Goal: Information Seeking & Learning: Compare options

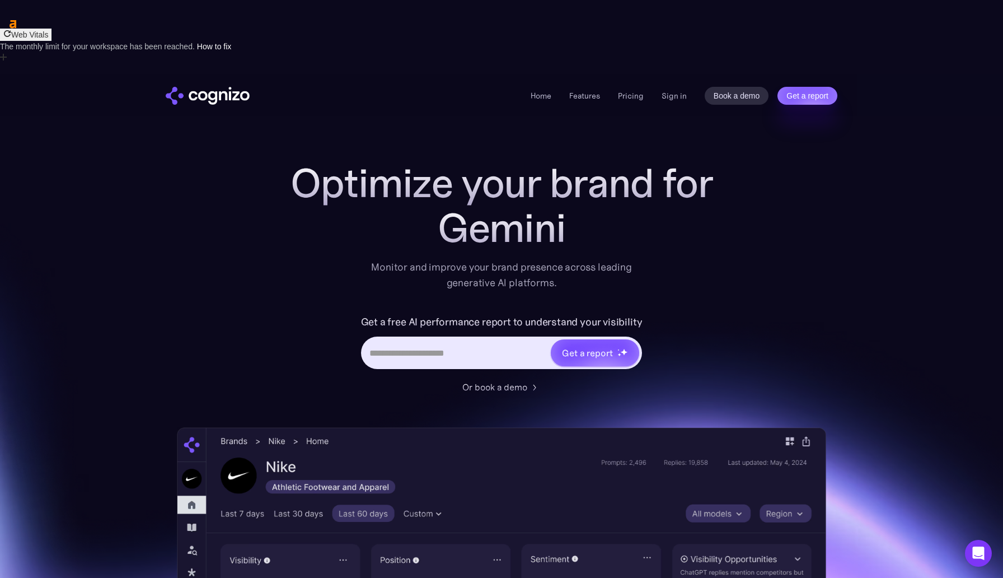
click at [339, 161] on h1 "Optimize your brand for" at bounding box center [502, 183] width 448 height 45
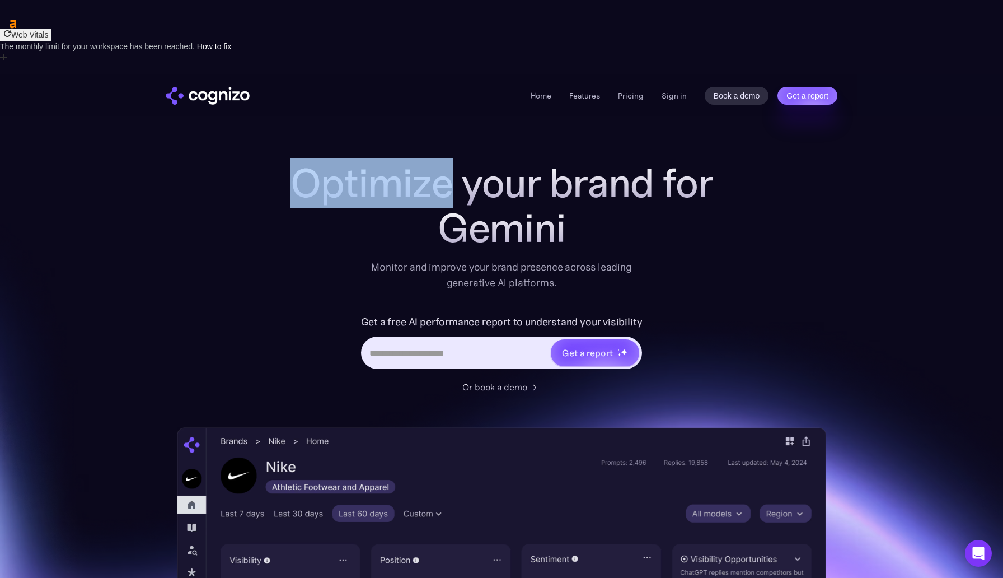
click at [339, 161] on h1 "Optimize your brand for" at bounding box center [502, 183] width 448 height 45
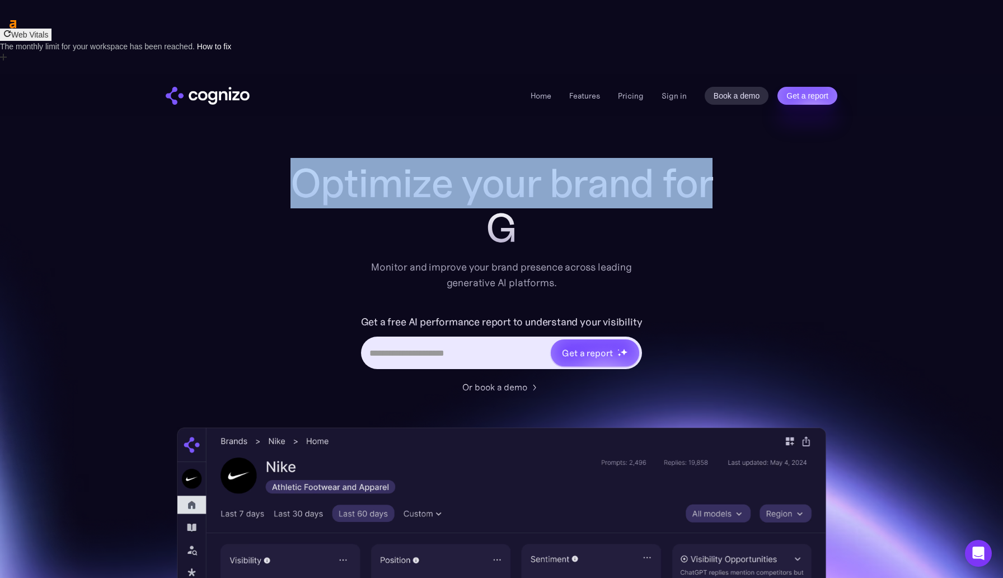
click at [473, 205] on div "G" at bounding box center [502, 227] width 448 height 45
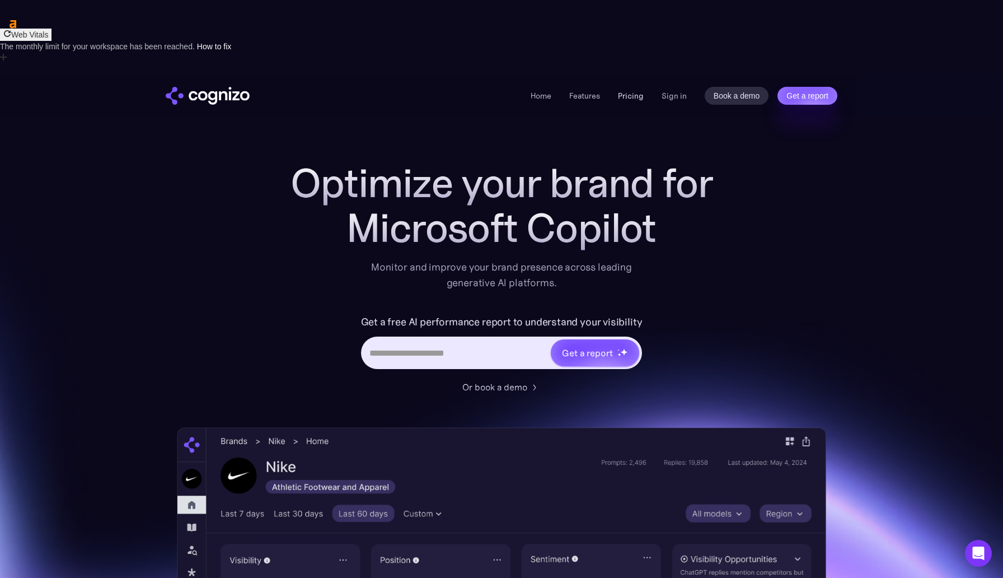
click at [635, 91] on link "Pricing" at bounding box center [631, 96] width 26 height 10
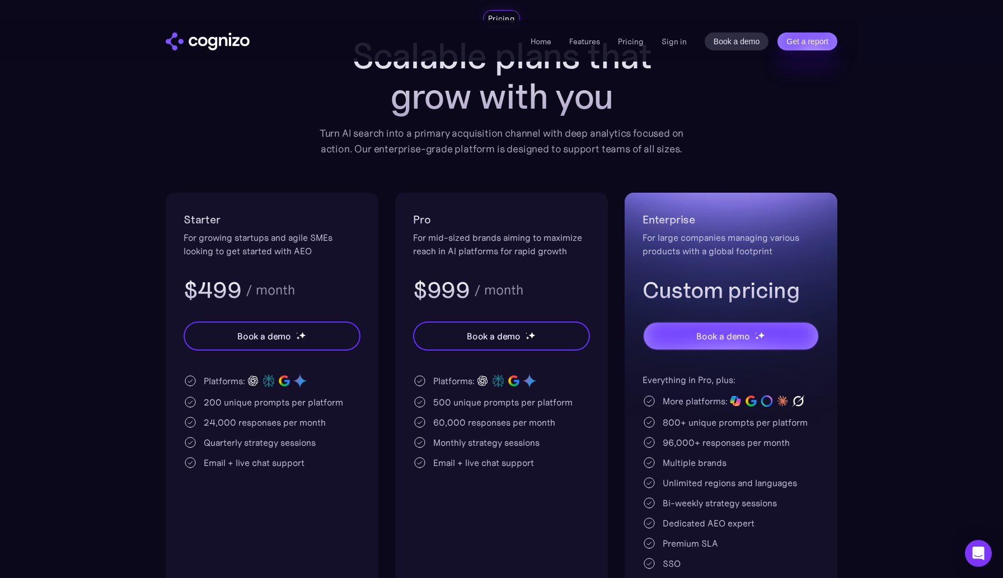
scroll to position [124, 0]
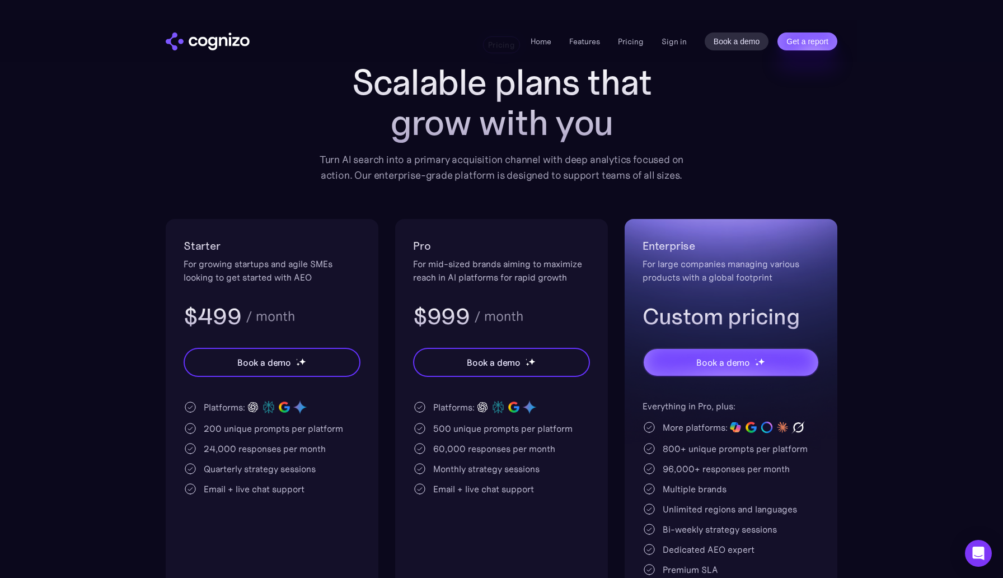
click at [532, 449] on div "Pro For mid-sized brands aiming to maximize reach in AI platforms for rapid gro…" at bounding box center [501, 424] width 213 height 411
click at [535, 482] on div "Email + live chat support" at bounding box center [501, 488] width 177 height 13
click at [536, 462] on div "Monthly strategy sessions" at bounding box center [486, 468] width 106 height 13
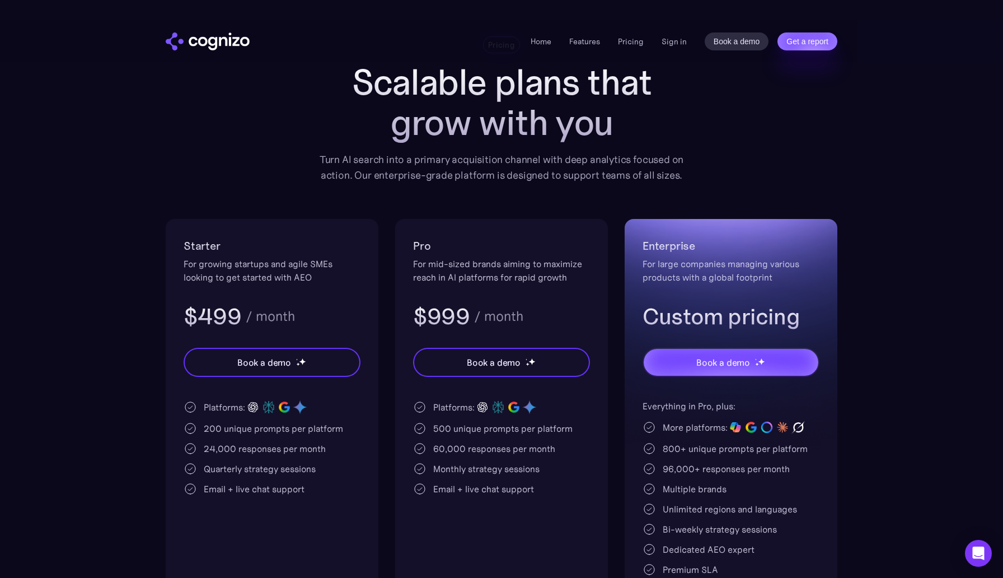
click at [536, 462] on div "Monthly strategy sessions" at bounding box center [486, 468] width 106 height 13
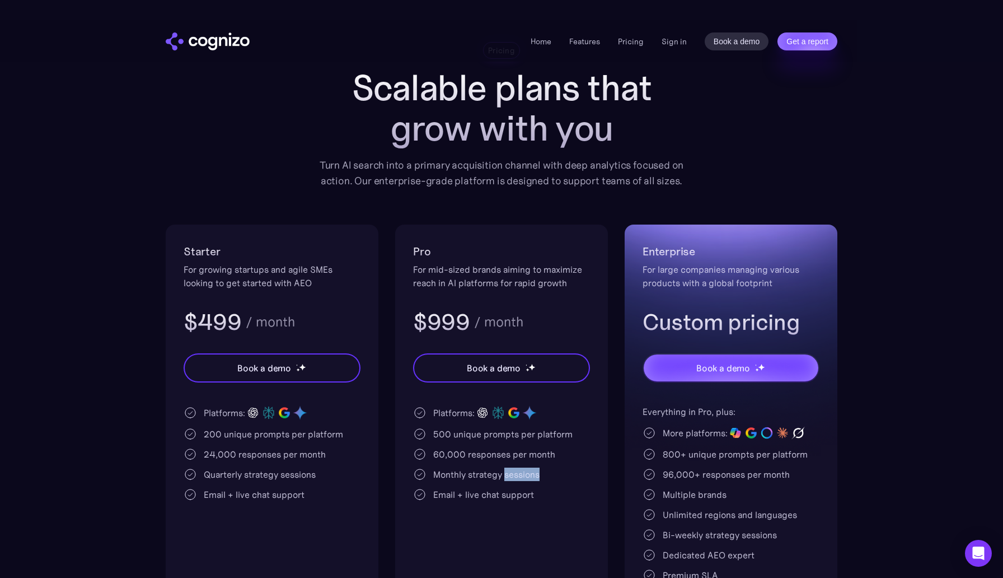
scroll to position [118, 0]
click at [539, 448] on div "60,000 responses per month" at bounding box center [494, 454] width 122 height 13
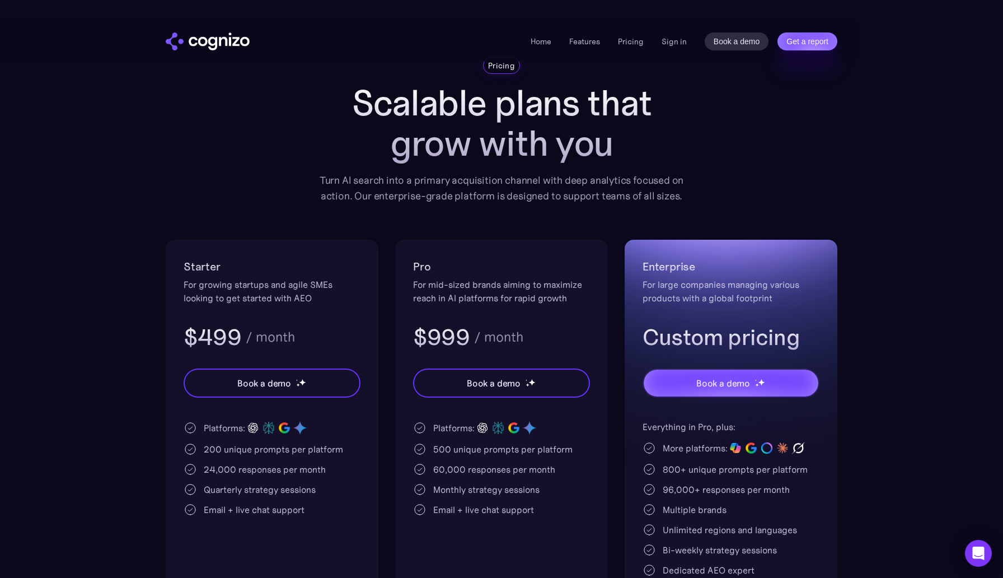
scroll to position [115, 0]
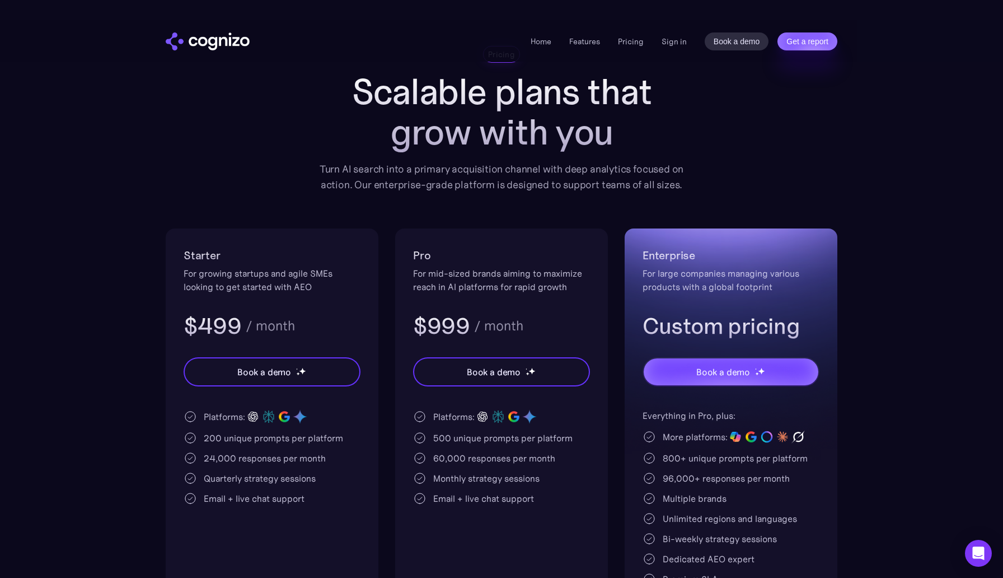
click at [539, 451] on div "60,000 responses per month" at bounding box center [494, 457] width 122 height 13
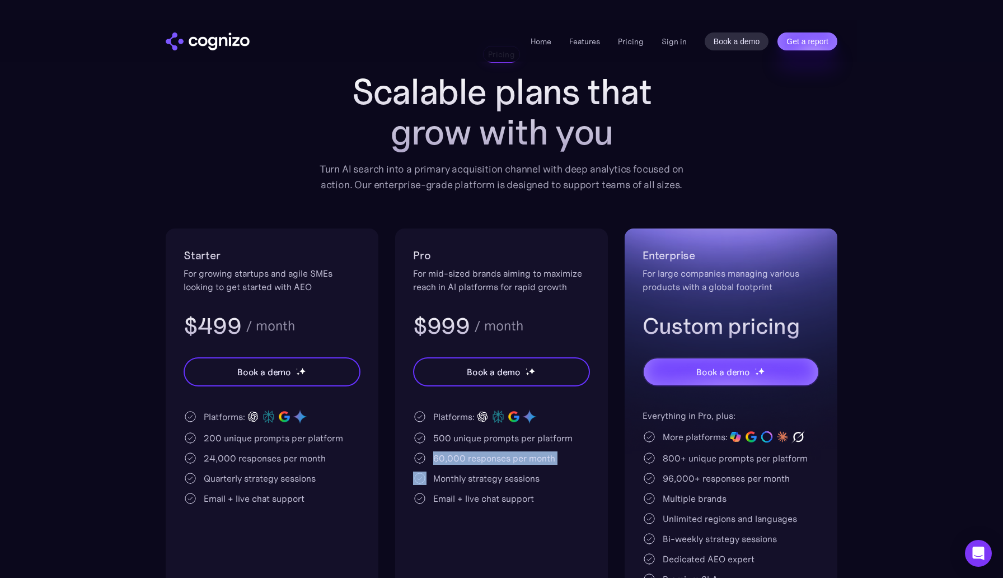
click at [539, 451] on div "60,000 responses per month" at bounding box center [494, 457] width 122 height 13
click at [433, 410] on div "Platforms:" at bounding box center [453, 416] width 41 height 13
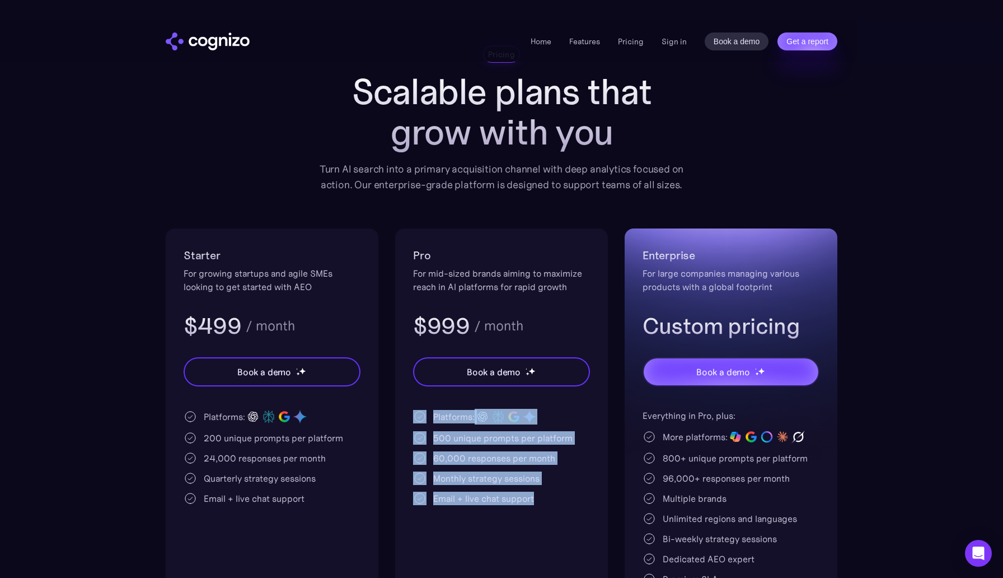
drag, startPoint x: 417, startPoint y: 349, endPoint x: 555, endPoint y: 463, distance: 178.6
click at [555, 463] on div "Pro For mid-sized brands aiming to maximize reach in AI platforms for rapid gro…" at bounding box center [501, 433] width 213 height 411
click at [555, 464] on div "Pro For mid-sized brands aiming to maximize reach in AI platforms for rapid gro…" at bounding box center [501, 433] width 213 height 411
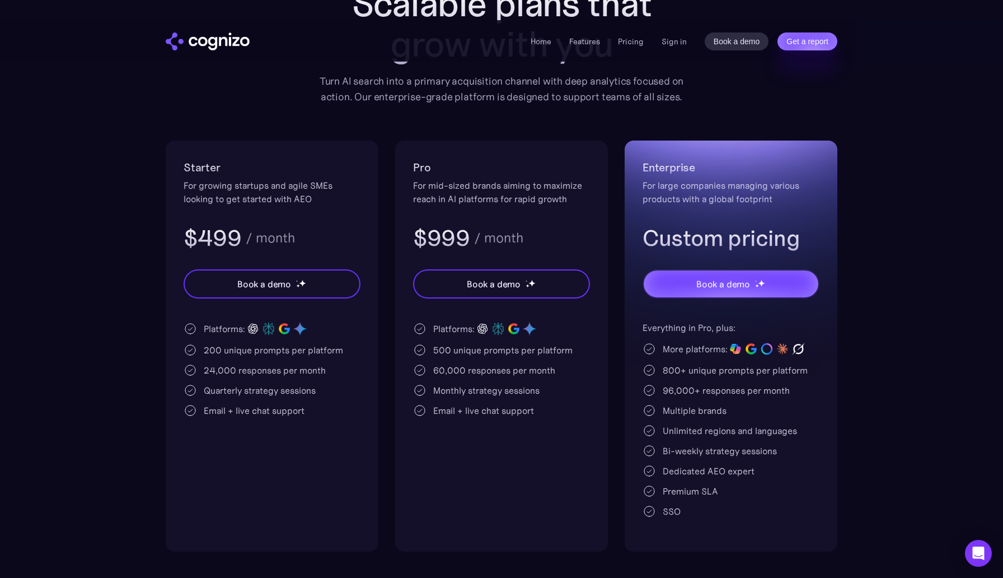
scroll to position [200, 0]
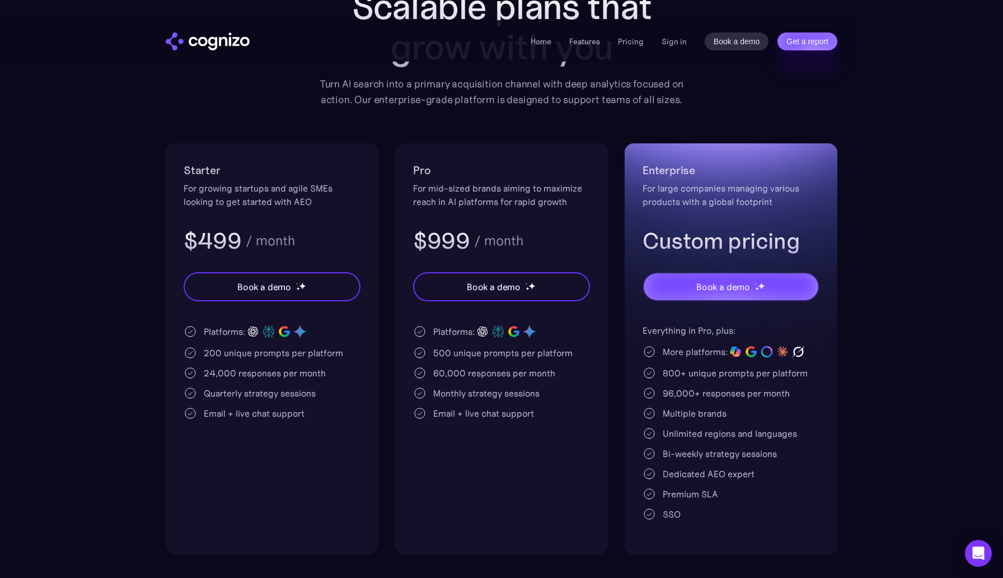
click at [759, 367] on div "Everything in Pro, plus: More platforms: 800+ unique prompts per platform 96,00…" at bounding box center [731, 422] width 177 height 197
click at [738, 386] on div "96,000+ responses per month" at bounding box center [726, 392] width 127 height 13
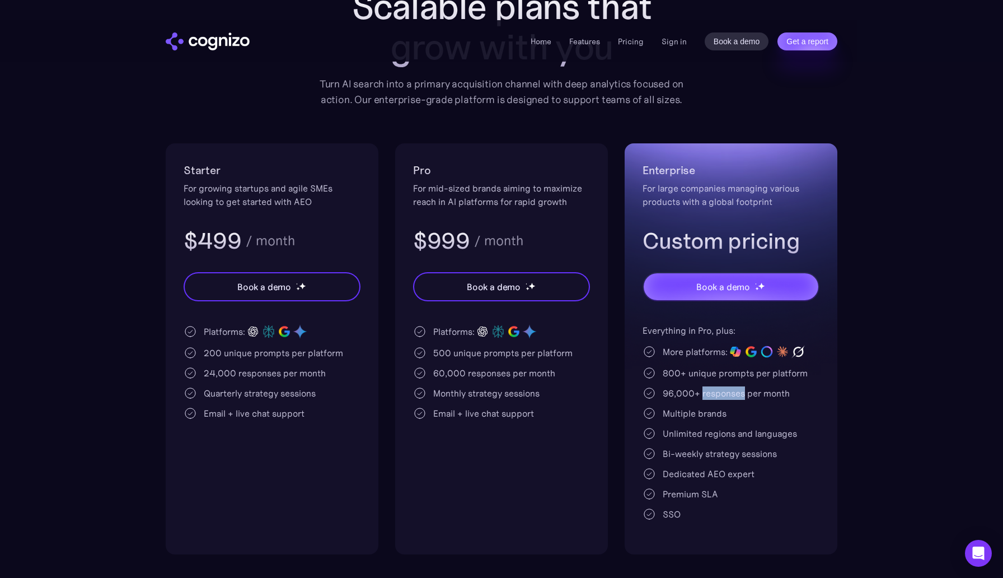
click at [738, 386] on div "96,000+ responses per month" at bounding box center [726, 392] width 127 height 13
click at [732, 366] on div "800+ unique prompts per platform" at bounding box center [735, 372] width 145 height 13
click at [737, 406] on div "Multiple brands" at bounding box center [731, 412] width 177 height 13
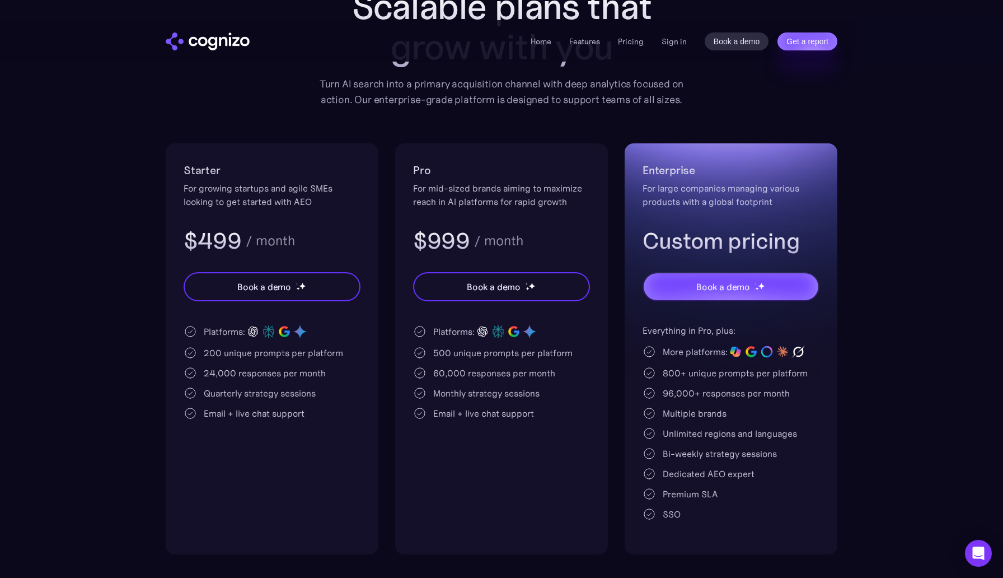
click at [737, 406] on div "Multiple brands" at bounding box center [731, 412] width 177 height 13
click at [737, 427] on div "Unlimited regions and languages" at bounding box center [730, 433] width 134 height 13
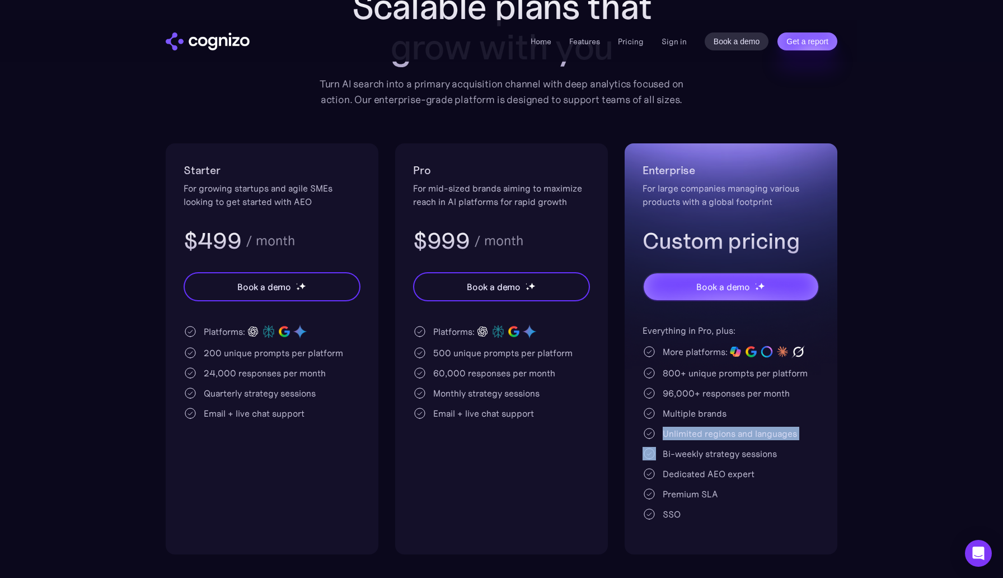
click at [733, 447] on div "Bi-weekly strategy sessions" at bounding box center [720, 453] width 114 height 13
click at [724, 447] on div "Bi-weekly strategy sessions" at bounding box center [720, 453] width 114 height 13
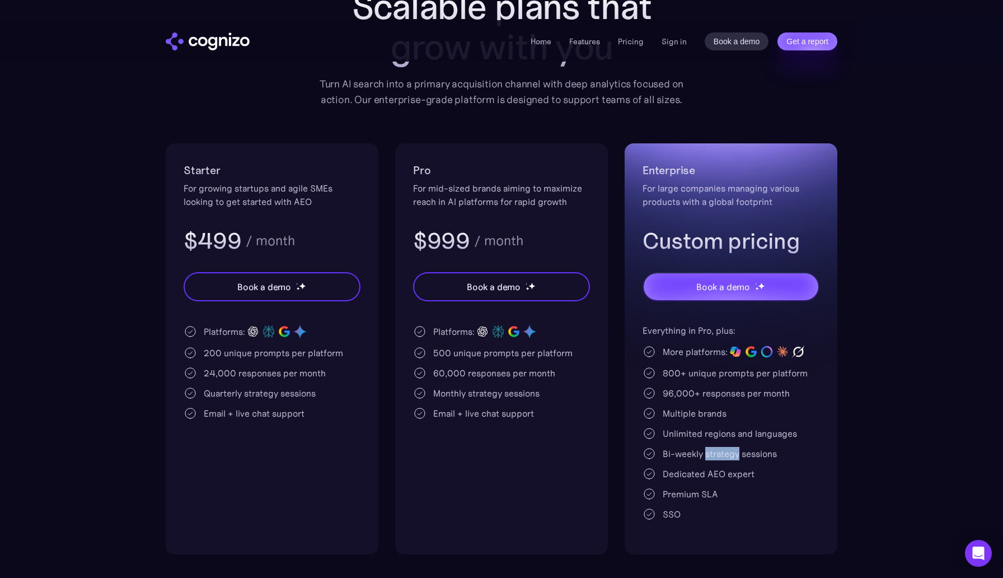
click at [724, 447] on div "Bi-weekly strategy sessions" at bounding box center [720, 453] width 114 height 13
click at [716, 467] on div "Dedicated AEO expert" at bounding box center [709, 473] width 92 height 13
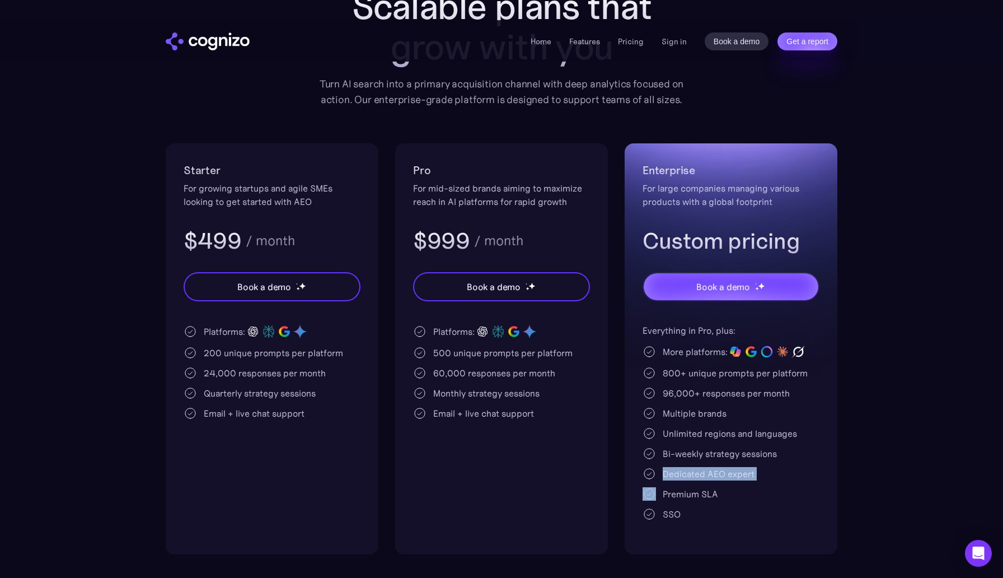
click at [716, 447] on div "Bi-weekly strategy sessions" at bounding box center [720, 453] width 114 height 13
click at [721, 427] on div "Unlimited regions and languages" at bounding box center [730, 433] width 134 height 13
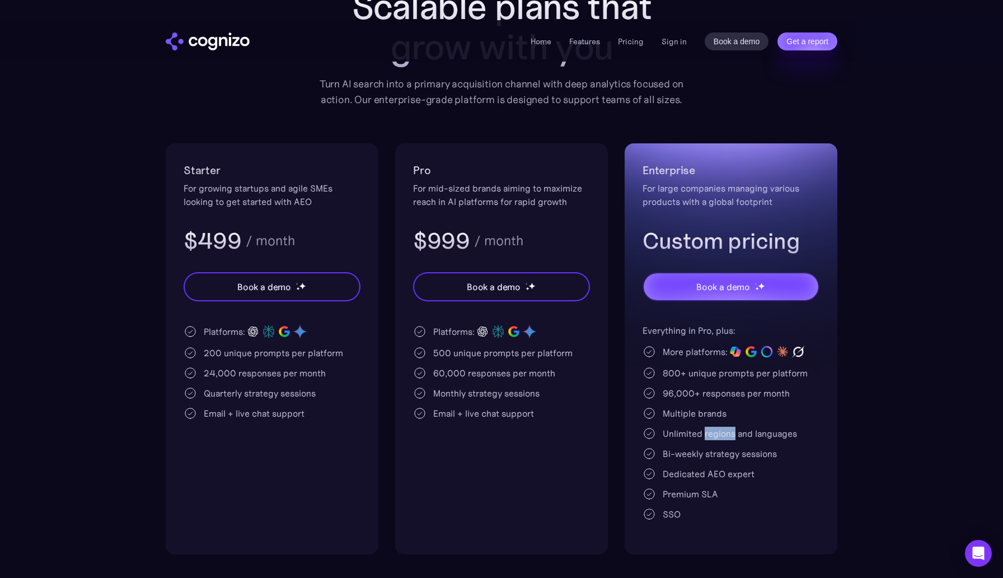
click at [721, 427] on div "Unlimited regions and languages" at bounding box center [730, 433] width 134 height 13
click at [721, 386] on div "96,000+ responses per month" at bounding box center [726, 392] width 127 height 13
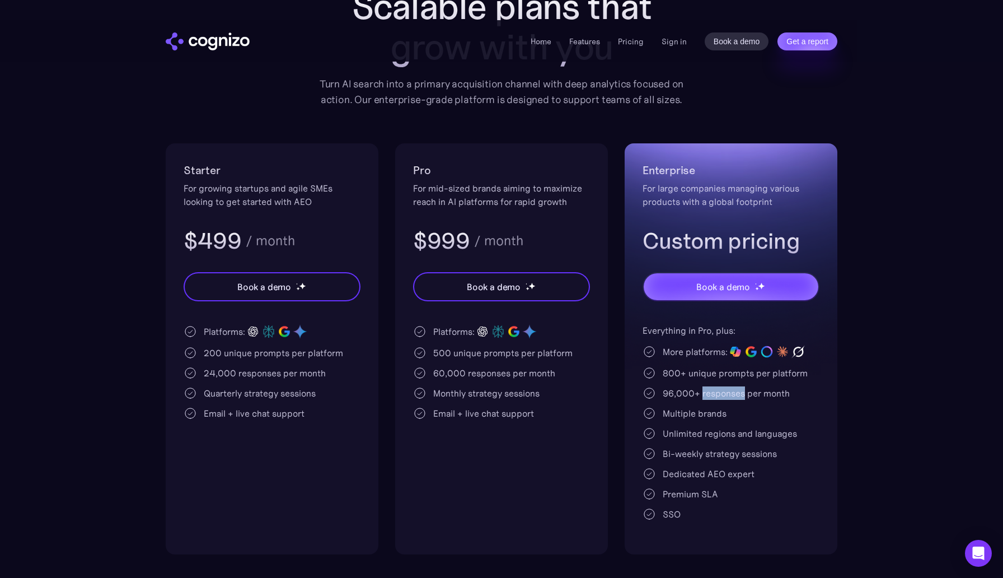
click at [721, 386] on div "96,000+ responses per month" at bounding box center [726, 392] width 127 height 13
click at [723, 366] on div "800+ unique prompts per platform" at bounding box center [735, 372] width 145 height 13
click at [721, 345] on div "More platforms:" at bounding box center [695, 351] width 65 height 13
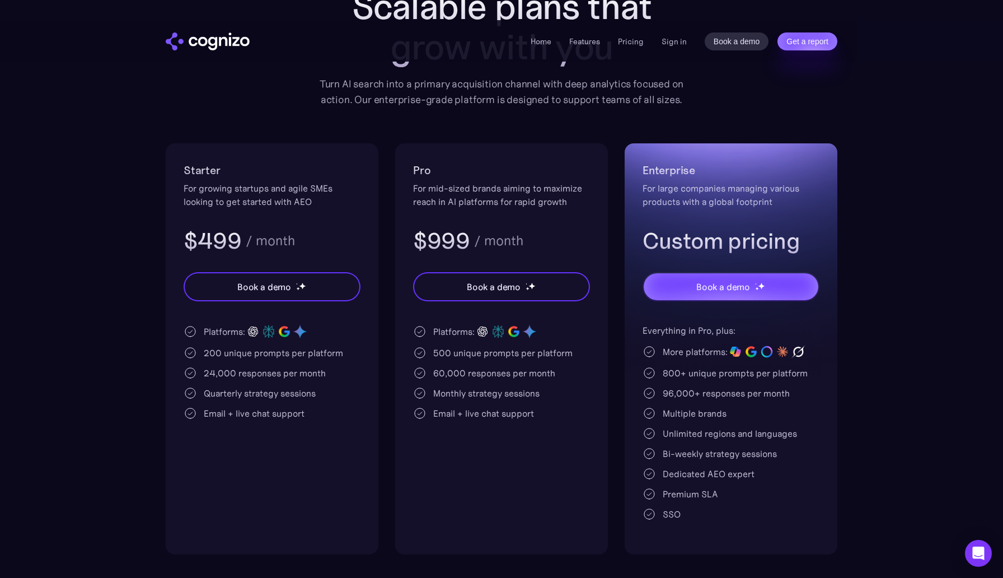
click at [721, 345] on div "More platforms:" at bounding box center [695, 351] width 65 height 13
click at [723, 366] on div "800+ unique prompts per platform" at bounding box center [735, 372] width 145 height 13
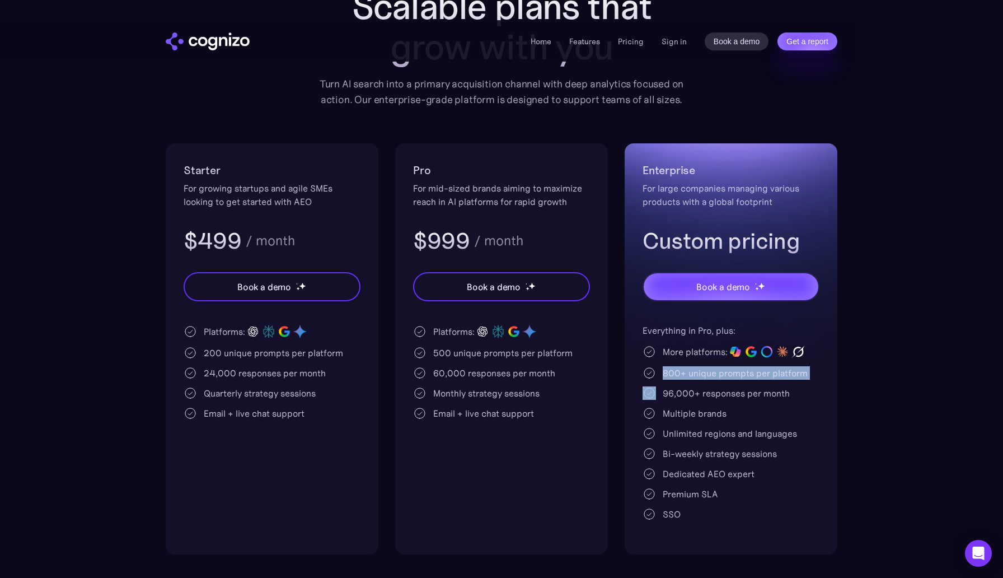
click at [724, 386] on div "96,000+ responses per month" at bounding box center [726, 392] width 127 height 13
click at [721, 406] on div "Multiple brands" at bounding box center [695, 412] width 64 height 13
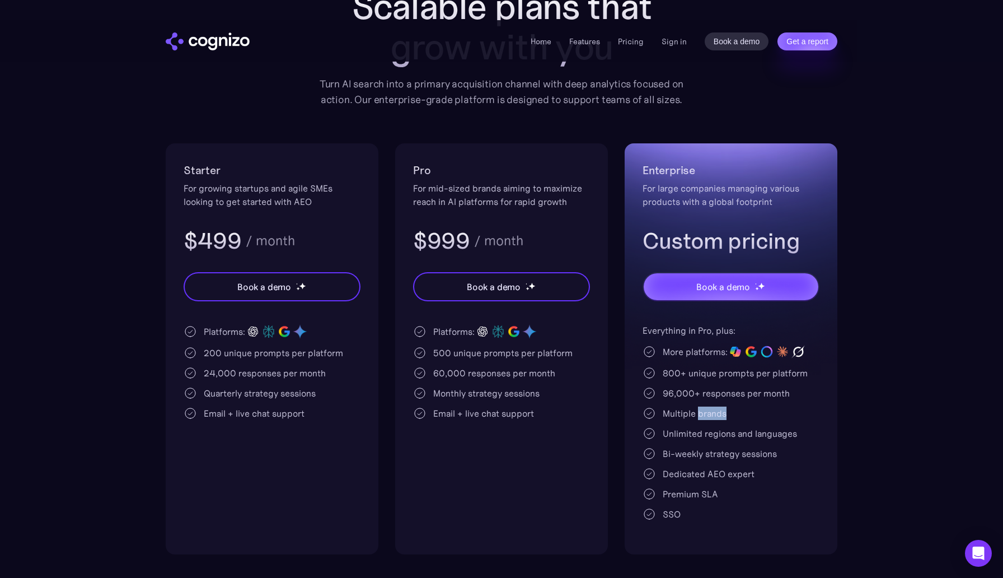
click at [721, 406] on div "Multiple brands" at bounding box center [695, 412] width 64 height 13
click at [724, 427] on div "Unlimited regions and languages" at bounding box center [730, 433] width 134 height 13
click at [725, 447] on div "Bi-weekly strategy sessions" at bounding box center [720, 453] width 114 height 13
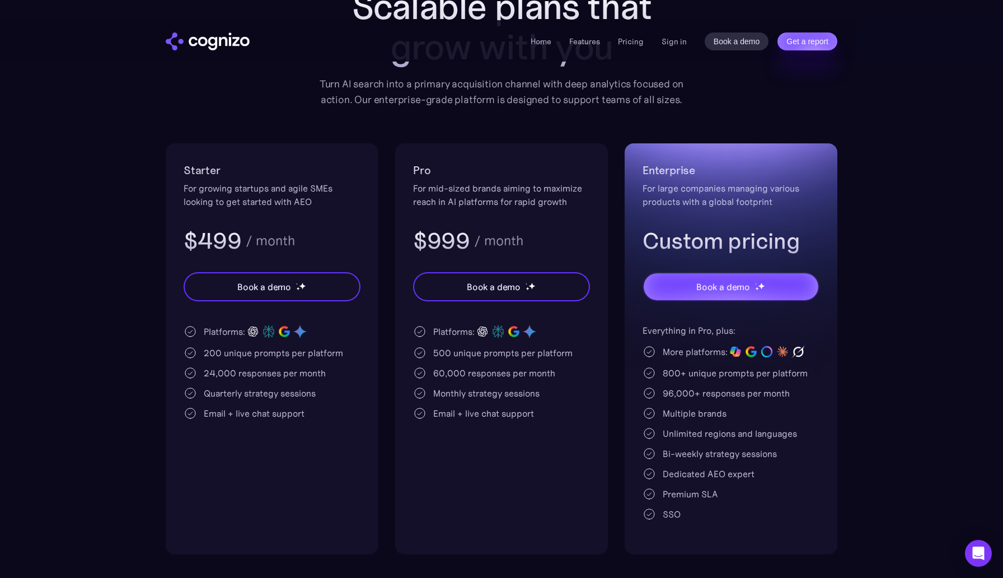
click at [725, 447] on div "Bi-weekly strategy sessions" at bounding box center [720, 453] width 114 height 13
click at [725, 467] on div "Dedicated AEO expert" at bounding box center [709, 473] width 92 height 13
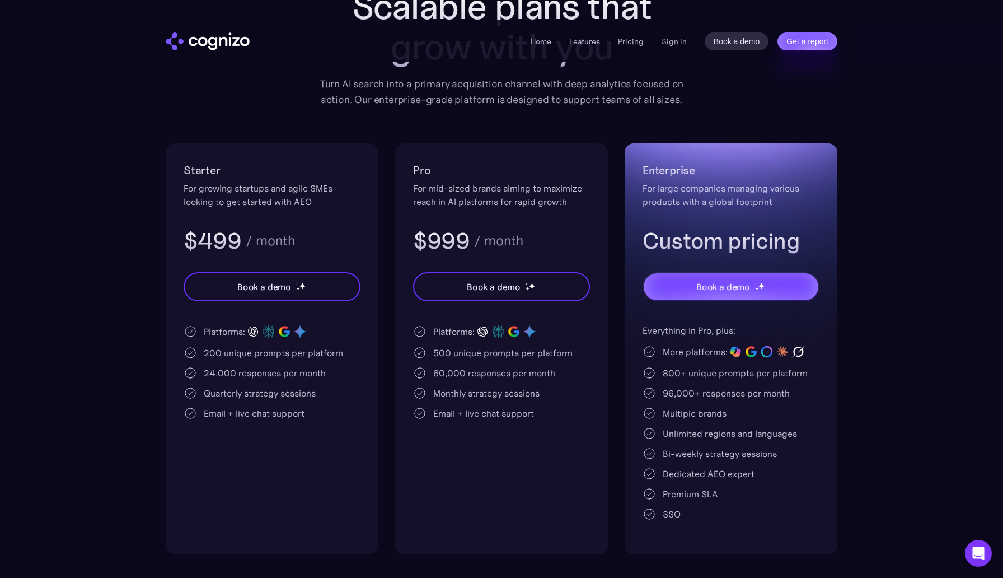
click at [725, 467] on div "Dedicated AEO expert" at bounding box center [709, 473] width 92 height 13
click at [714, 427] on div "Unlimited regions and languages" at bounding box center [730, 433] width 134 height 13
click at [718, 410] on div "Everything in Pro, plus: More platforms: 800+ unique prompts per platform 96,00…" at bounding box center [731, 422] width 177 height 197
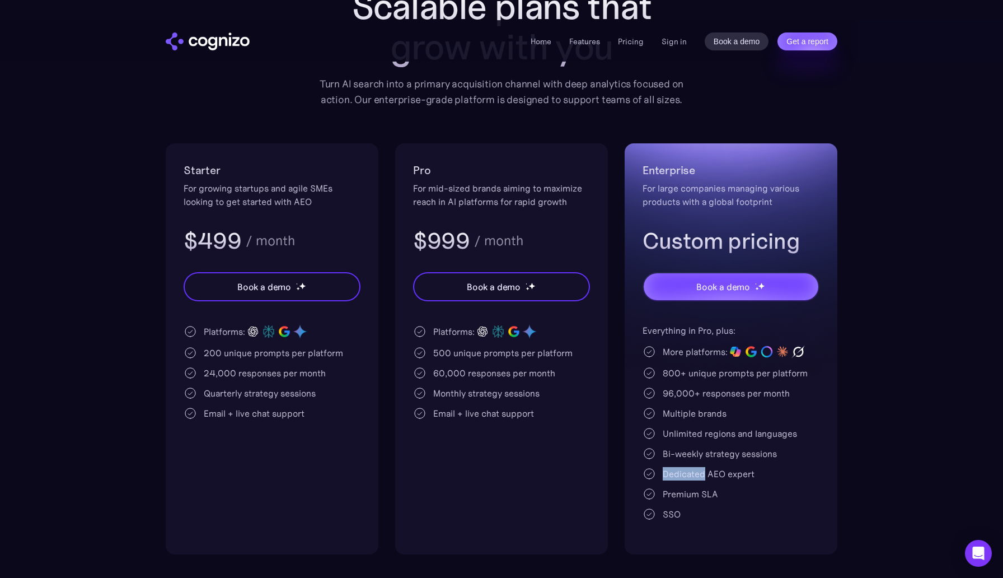
click at [718, 410] on div "Everything in Pro, plus: More platforms: 800+ unique prompts per platform 96,00…" at bounding box center [731, 422] width 177 height 197
click at [721, 427] on div "Unlimited regions and languages" at bounding box center [730, 433] width 134 height 13
click at [556, 181] on div "For mid-sized brands aiming to maximize reach in AI platforms for rapid growth" at bounding box center [501, 194] width 177 height 27
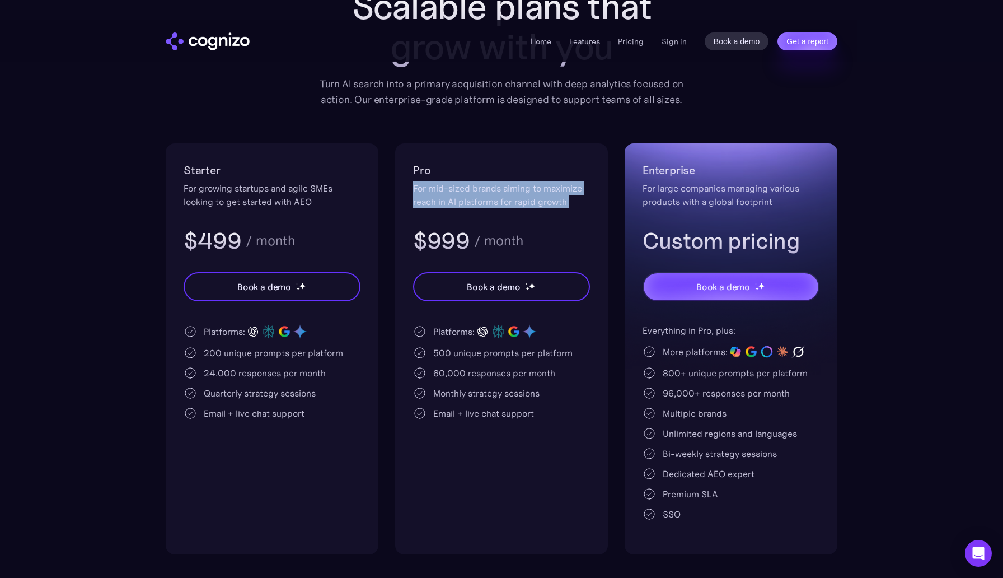
click at [536, 181] on div "For mid-sized brands aiming to maximize reach in AI platforms for rapid growth" at bounding box center [501, 194] width 177 height 27
click at [529, 406] on div "Email + live chat support" at bounding box center [483, 412] width 101 height 13
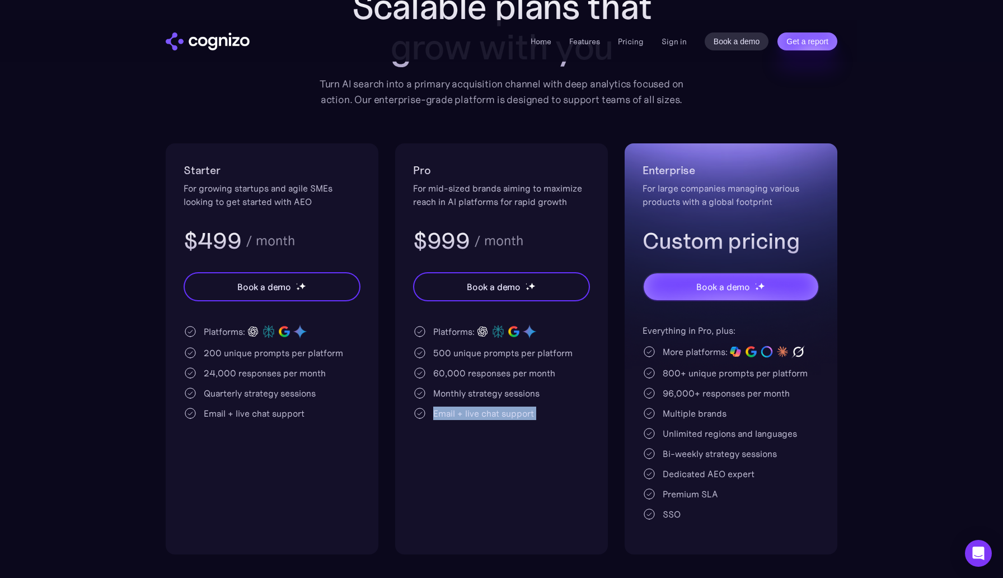
click at [526, 386] on div "Monthly strategy sessions" at bounding box center [486, 392] width 106 height 13
click at [502, 366] on div "60,000 responses per month" at bounding box center [494, 372] width 122 height 13
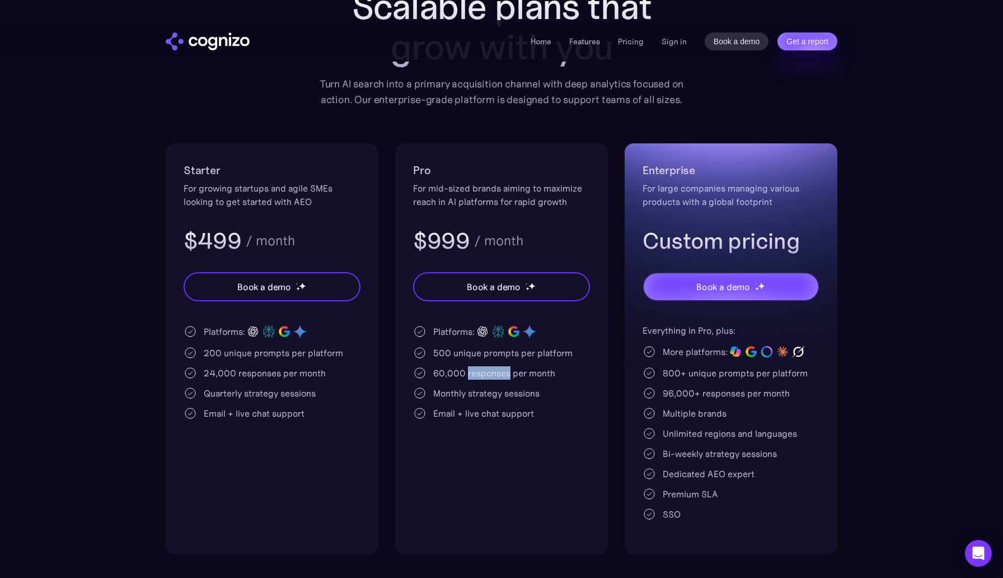
click at [502, 366] on div "60,000 responses per month" at bounding box center [494, 372] width 122 height 13
click at [495, 346] on div "500 unique prompts per platform" at bounding box center [502, 352] width 139 height 13
click at [455, 325] on div "Platforms:" at bounding box center [453, 331] width 41 height 13
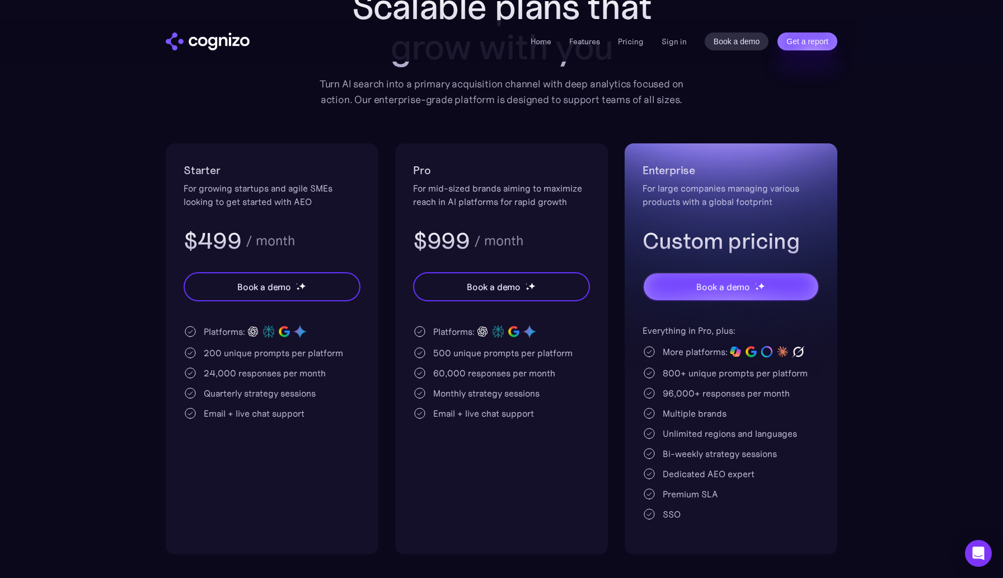
click at [455, 325] on div "Platforms:" at bounding box center [453, 331] width 41 height 13
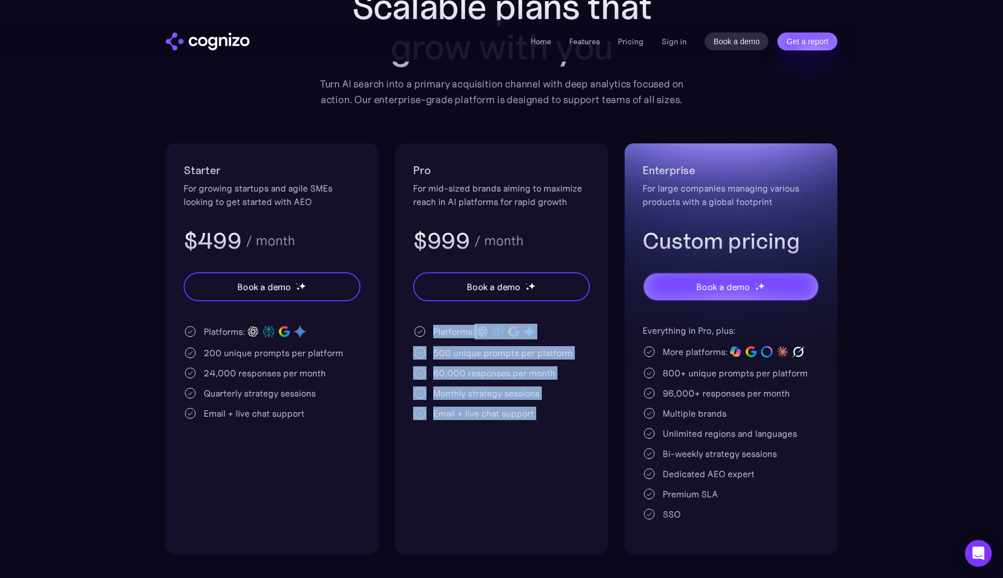
drag, startPoint x: 455, startPoint y: 278, endPoint x: 531, endPoint y: 367, distance: 117.5
click at [531, 367] on div "Pro For mid-sized brands aiming to maximize reach in AI platforms for rapid gro…" at bounding box center [501, 348] width 213 height 411
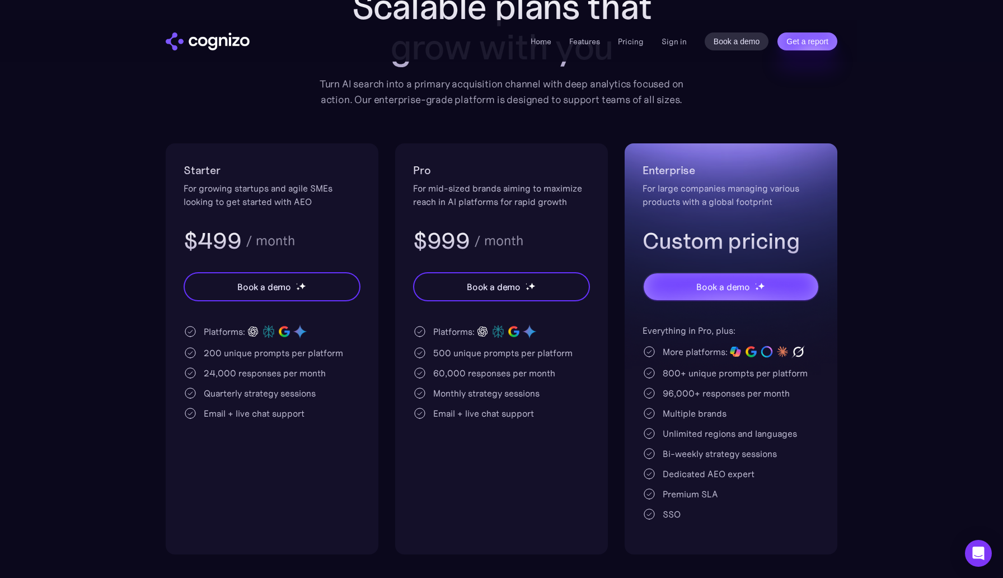
click at [531, 367] on div "Pro For mid-sized brands aiming to maximize reach in AI platforms for rapid gro…" at bounding box center [501, 348] width 213 height 411
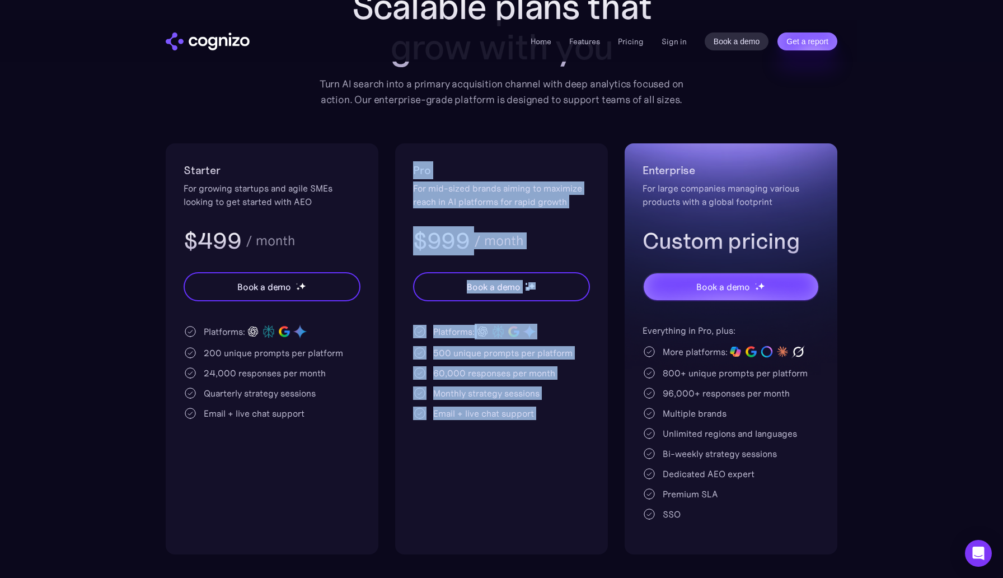
drag, startPoint x: 531, startPoint y: 367, endPoint x: 407, endPoint y: 117, distance: 278.9
click at [407, 143] on div "Pro For mid-sized brands aiming to maximize reach in AI platforms for rapid gro…" at bounding box center [501, 348] width 213 height 411
drag, startPoint x: 407, startPoint y: 117, endPoint x: 547, endPoint y: 384, distance: 301.0
click at [547, 384] on div "Pro For mid-sized brands aiming to maximize reach in AI platforms for rapid gro…" at bounding box center [501, 348] width 213 height 411
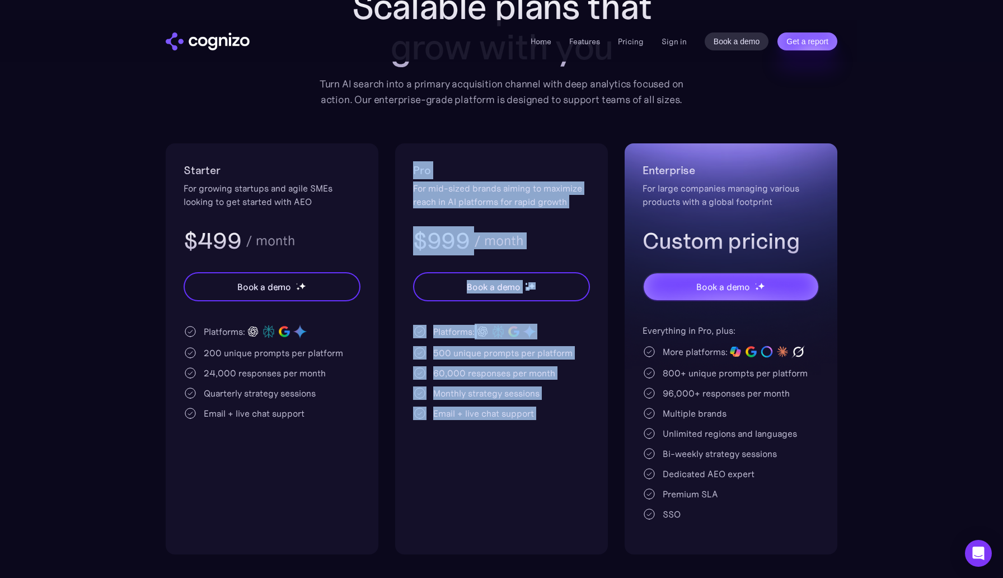
click at [547, 384] on div "Pro For mid-sized brands aiming to maximize reach in AI platforms for rapid gro…" at bounding box center [501, 348] width 213 height 411
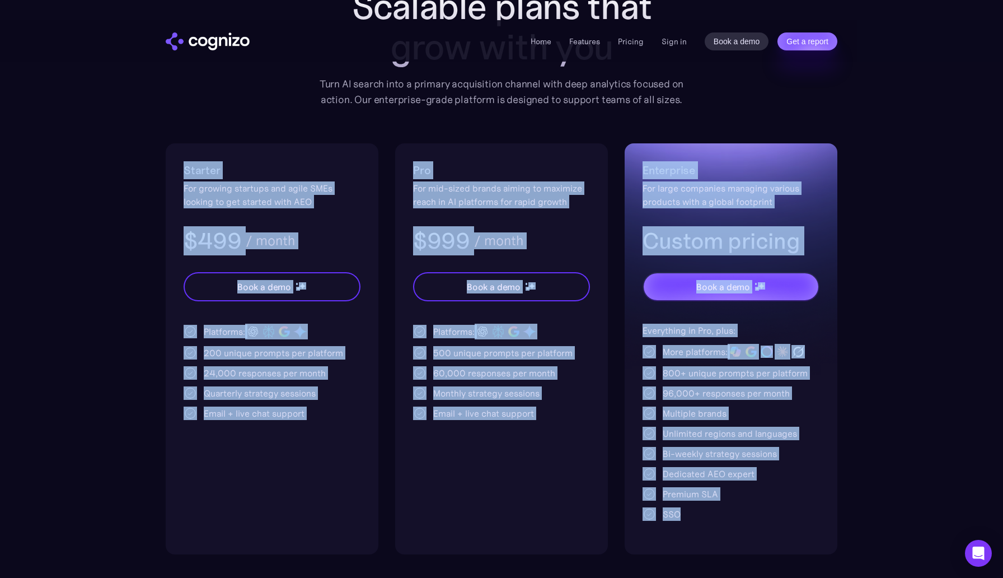
drag, startPoint x: 185, startPoint y: 119, endPoint x: 709, endPoint y: 481, distance: 636.9
click at [709, 481] on div "Starter For growing startups and agile SMEs looking to get started with AEO $49…" at bounding box center [502, 348] width 672 height 411
click at [700, 467] on div "Enterprise For large companies managing various products with a global footprin…" at bounding box center [731, 348] width 213 height 411
